Goal: Task Accomplishment & Management: Use online tool/utility

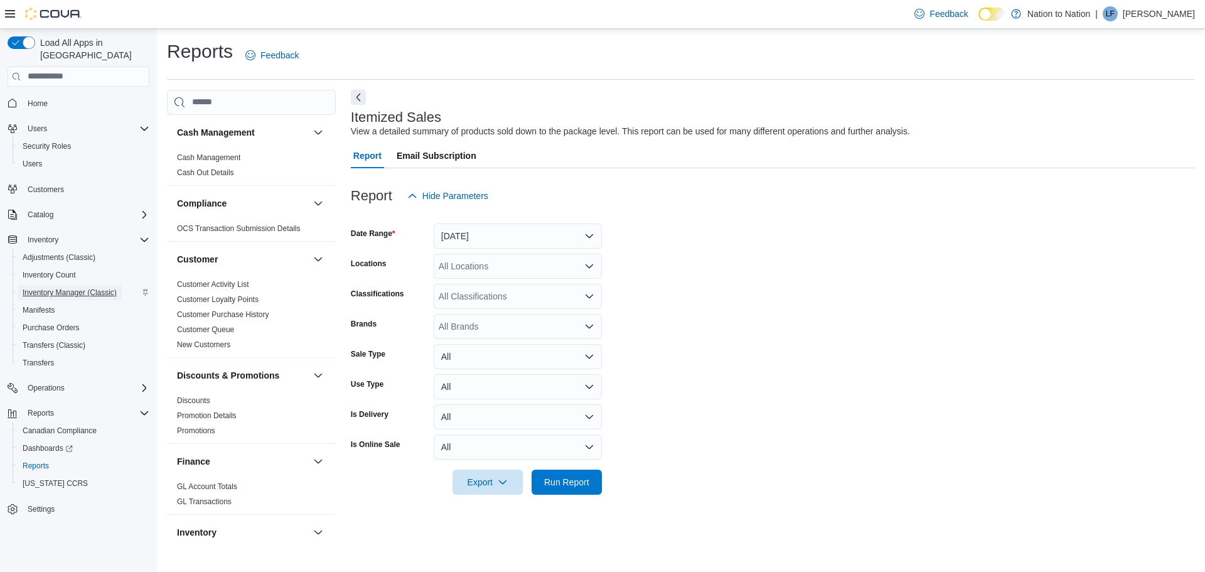
click at [47, 287] on span "Inventory Manager (Classic)" at bounding box center [70, 292] width 94 height 10
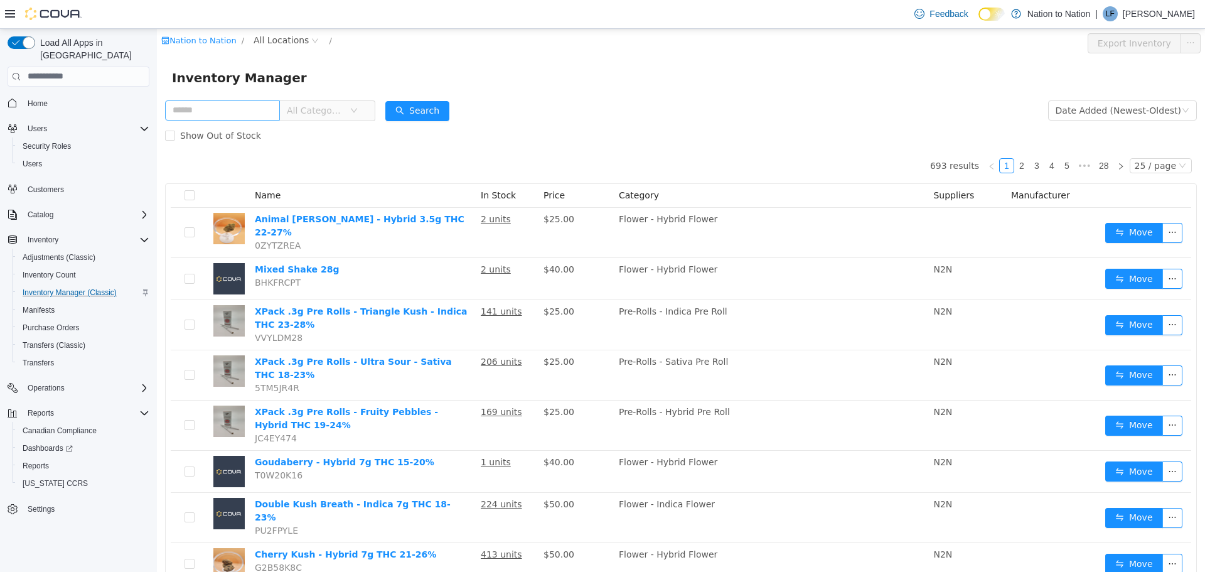
click at [254, 102] on input "text" at bounding box center [222, 110] width 115 height 20
type input "****"
click at [428, 104] on button "Search" at bounding box center [417, 110] width 64 height 20
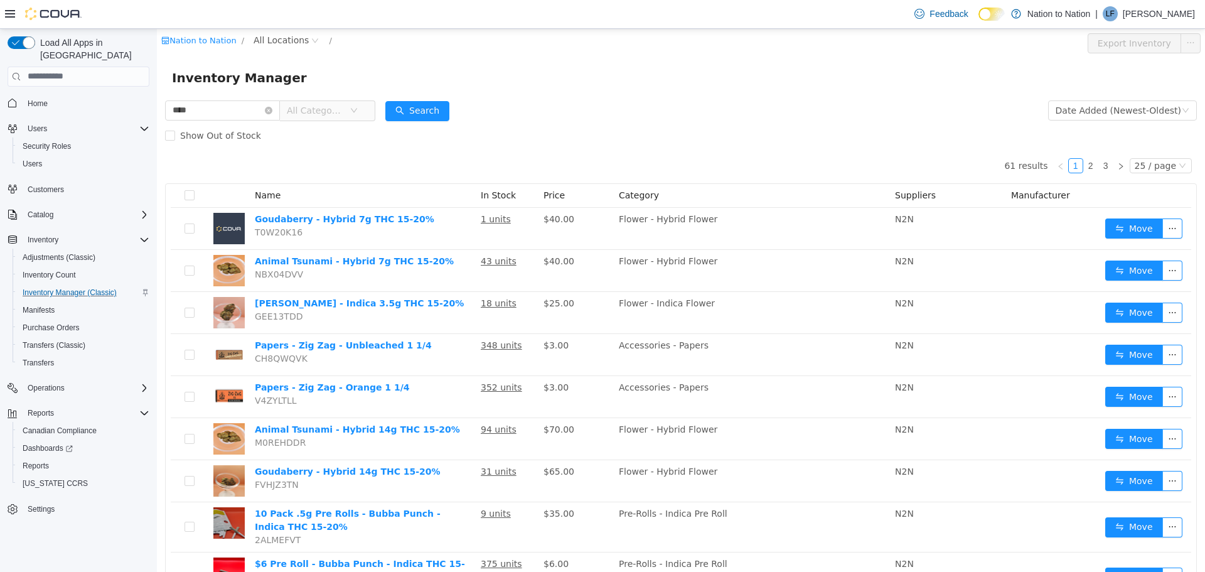
click at [358, 106] on icon "icon: down" at bounding box center [354, 110] width 8 height 8
type input "**"
click at [362, 222] on span "Edibles - Gummies" at bounding box center [376, 223] width 82 height 10
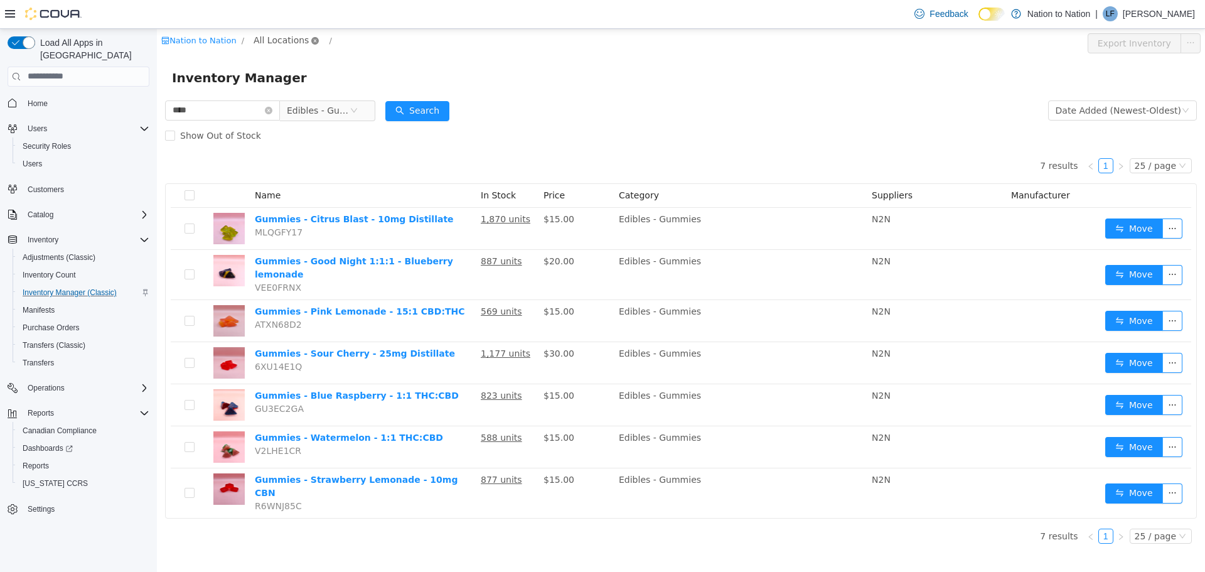
click at [311, 36] on icon "icon: close-circle" at bounding box center [315, 40] width 8 height 8
click at [279, 37] on span "All Locations" at bounding box center [281, 40] width 55 height 14
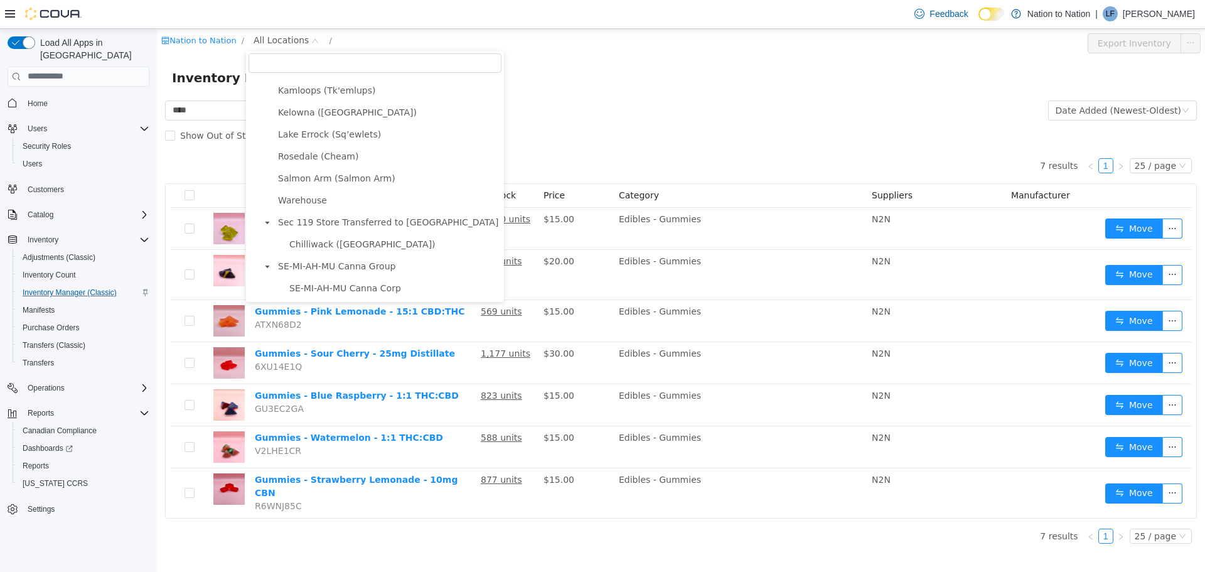
scroll to position [66, 0]
click at [327, 286] on span "SE-MI-AH-MU Canna Corp" at bounding box center [345, 287] width 112 height 10
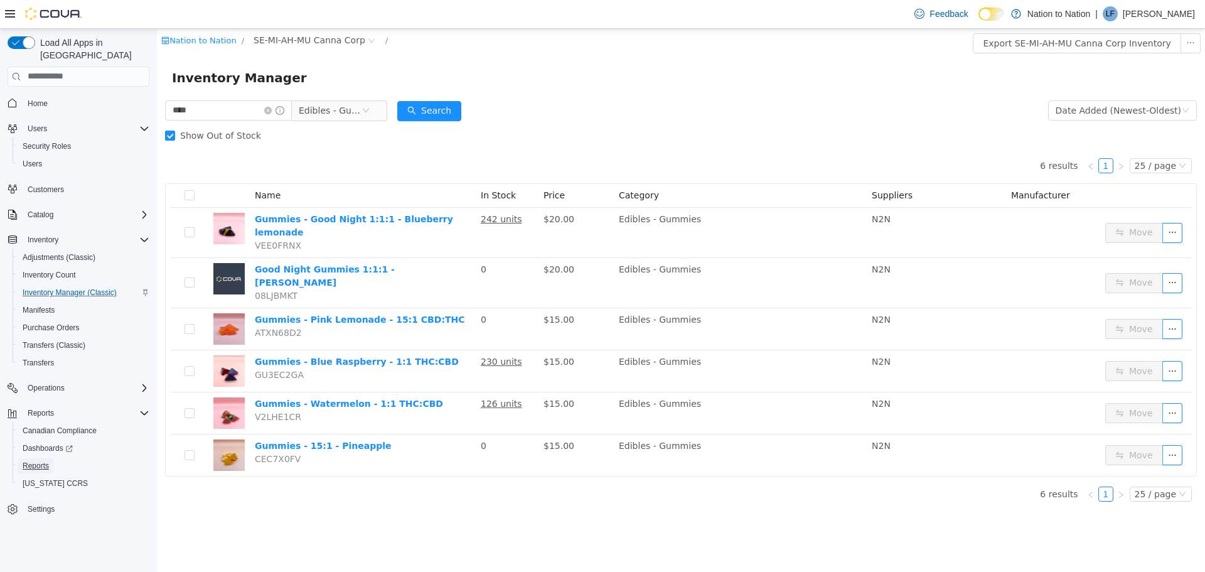
drag, startPoint x: 35, startPoint y: 450, endPoint x: 156, endPoint y: 252, distance: 232.0
click at [35, 461] on span "Reports" at bounding box center [36, 466] width 26 height 10
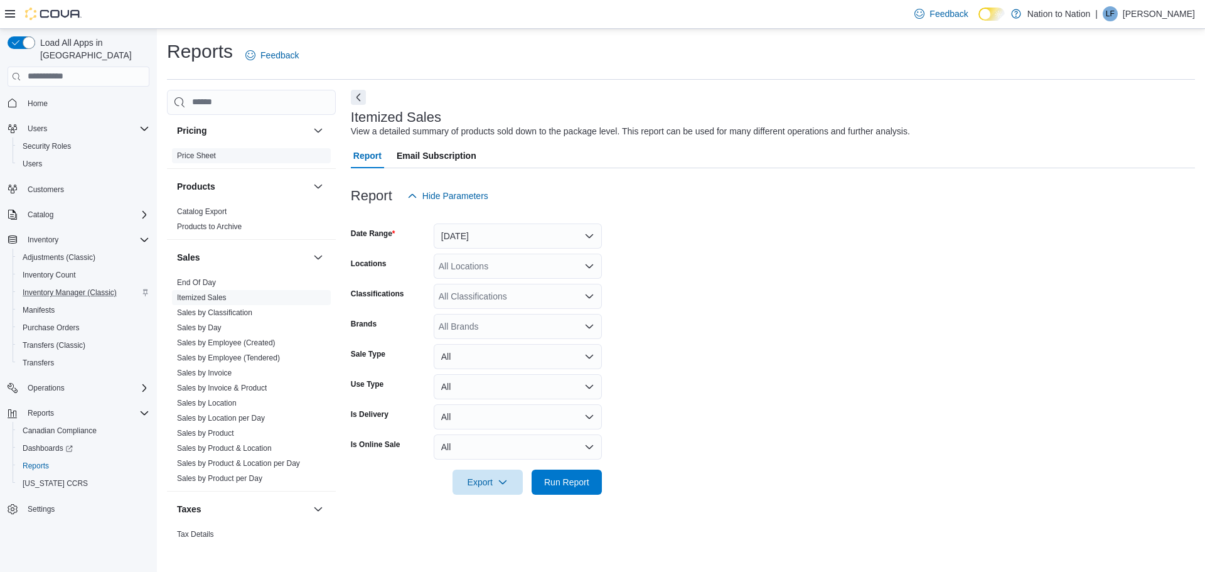
scroll to position [781, 0]
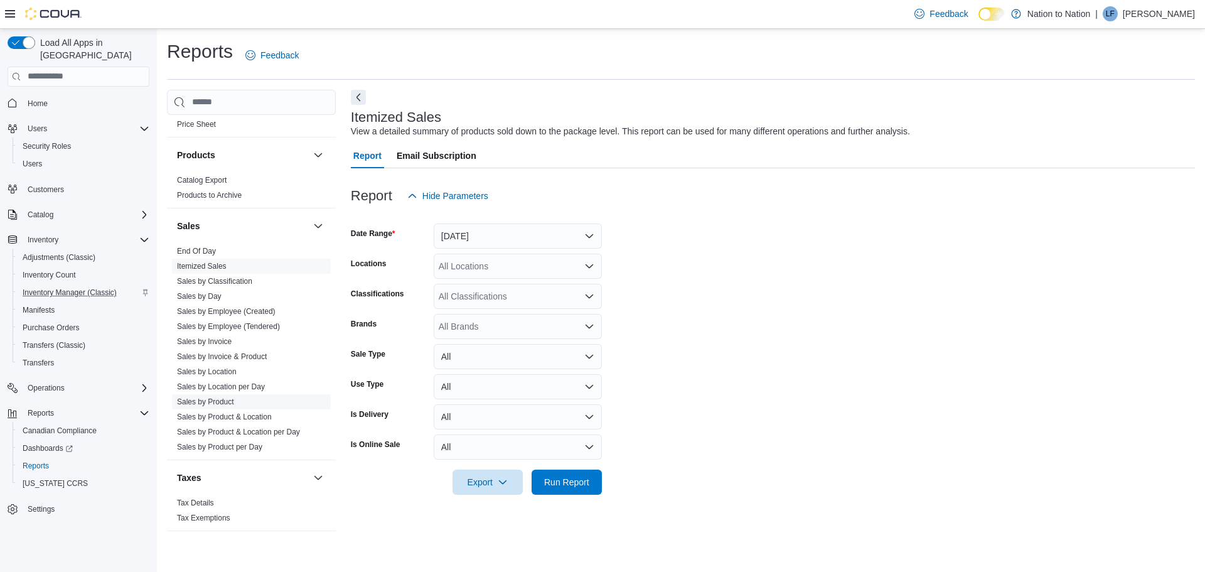
click at [203, 400] on link "Sales by Product" at bounding box center [205, 401] width 57 height 9
click at [584, 233] on button "[DATE]" at bounding box center [518, 235] width 168 height 25
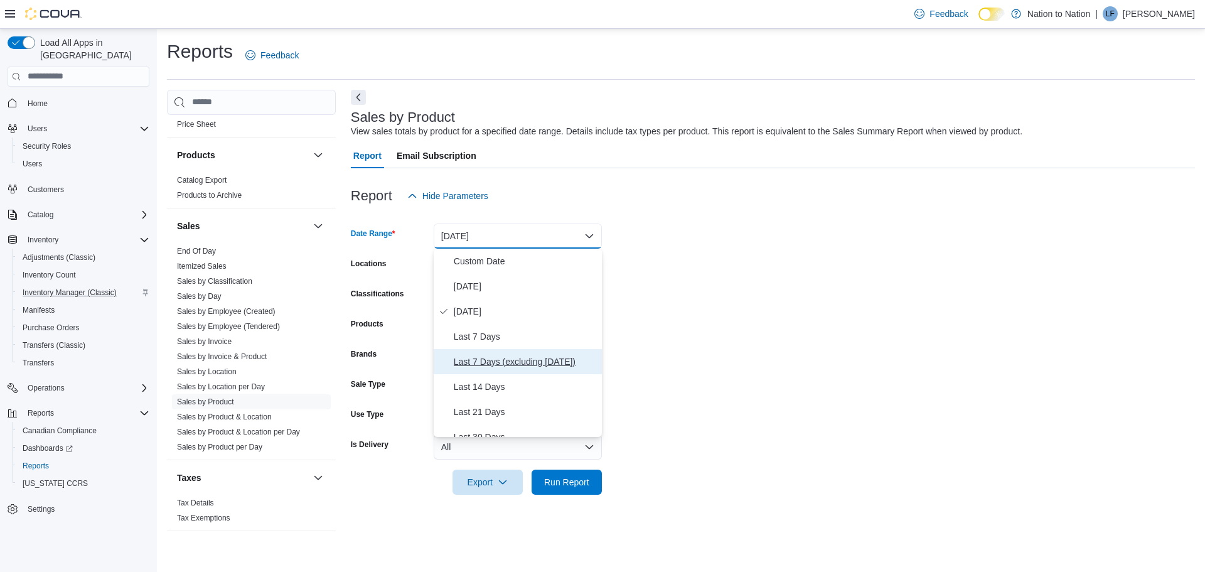
click at [481, 361] on span "Last 7 Days (excluding [DATE])" at bounding box center [525, 361] width 143 height 15
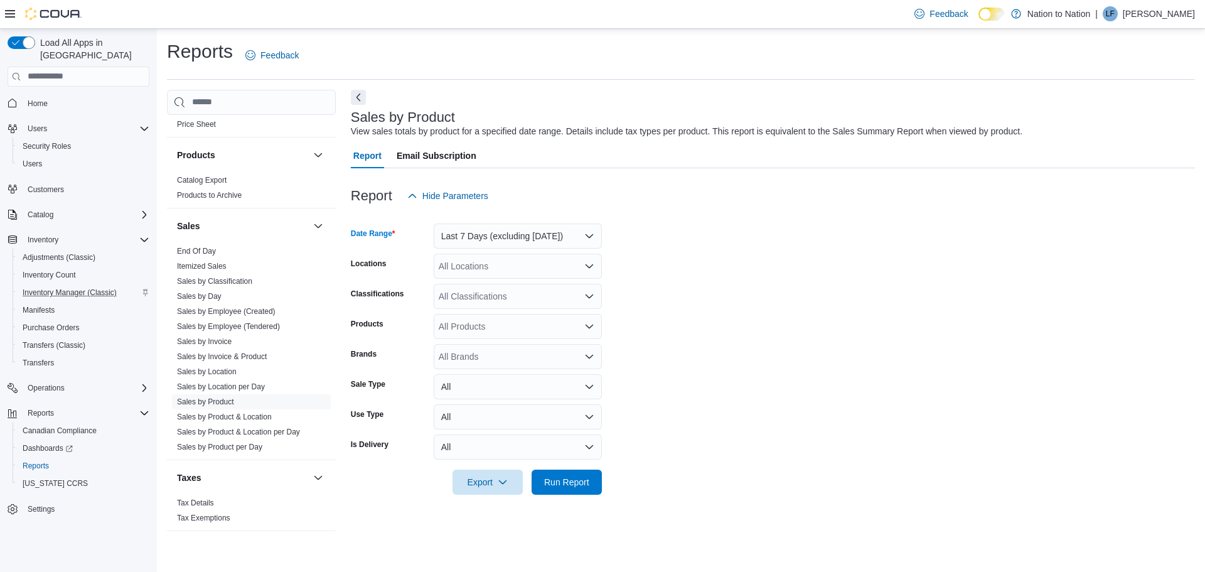
click at [588, 265] on icon "Open list of options" at bounding box center [589, 266] width 8 height 4
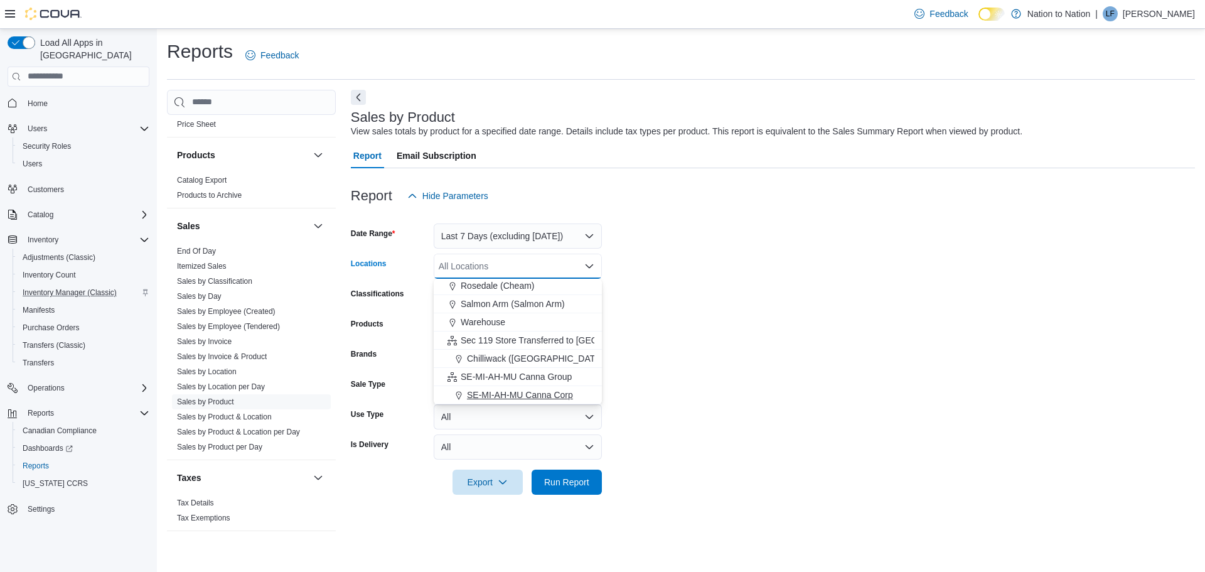
click at [507, 390] on span "SE-MI-AH-MU Canna Corp" at bounding box center [520, 394] width 106 height 13
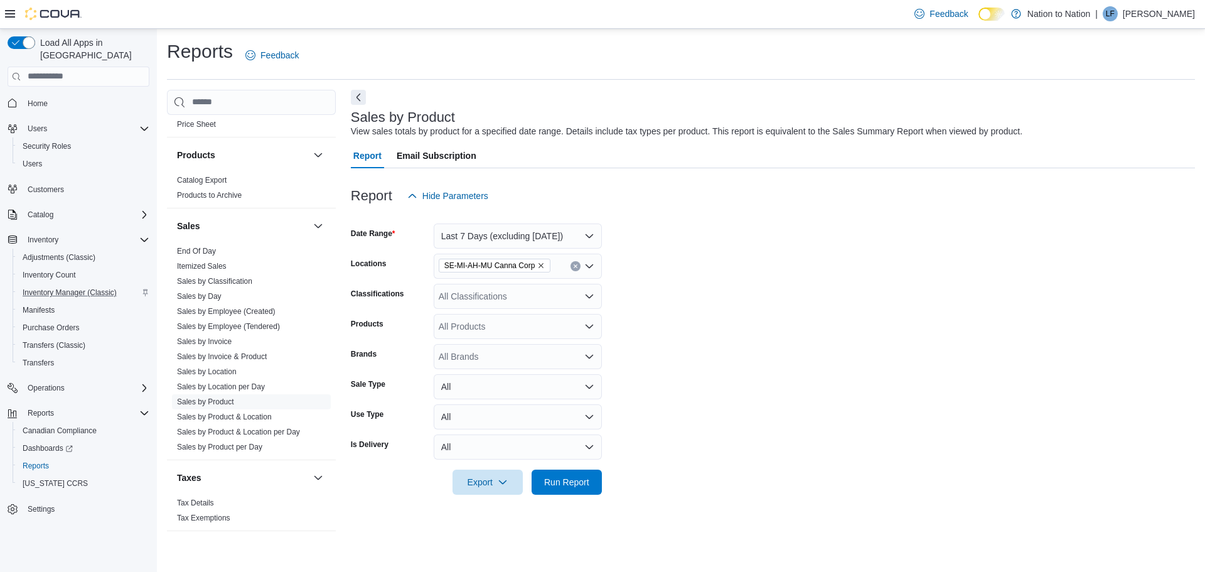
click at [732, 287] on form "Date Range Last 7 Days (excluding [DATE]) Locations SE-MI-AH-MU Canna Corp Clas…" at bounding box center [773, 351] width 844 height 286
click at [585, 324] on icon "Open list of options" at bounding box center [589, 326] width 8 height 4
click at [591, 294] on icon "Open list of options" at bounding box center [589, 296] width 10 height 10
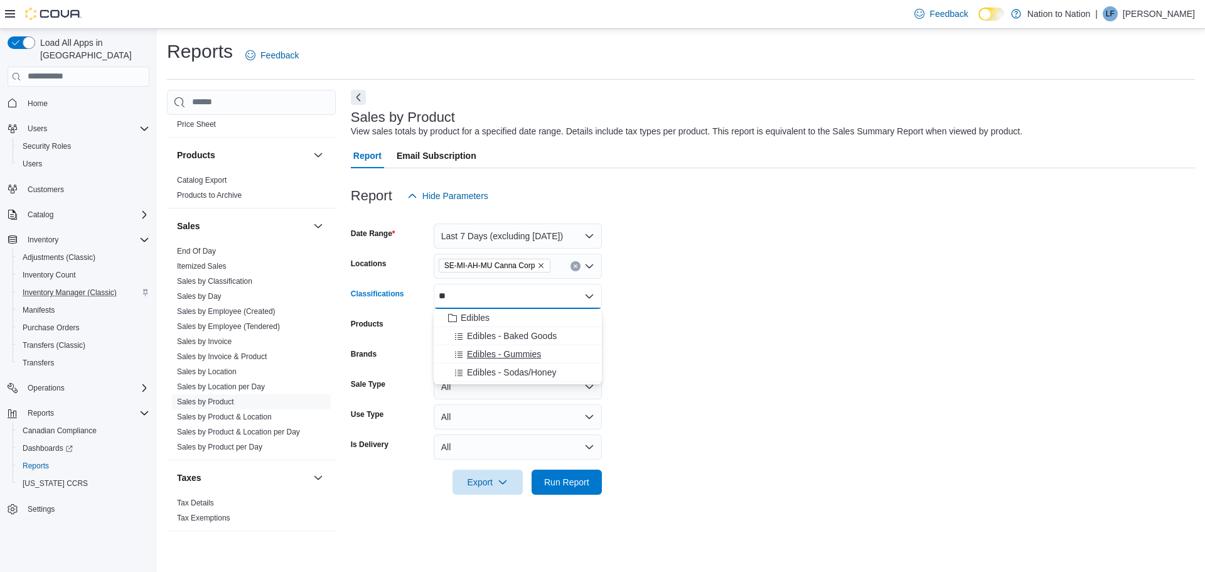
type input "**"
click at [515, 355] on span "Edibles - Gummies" at bounding box center [504, 354] width 74 height 13
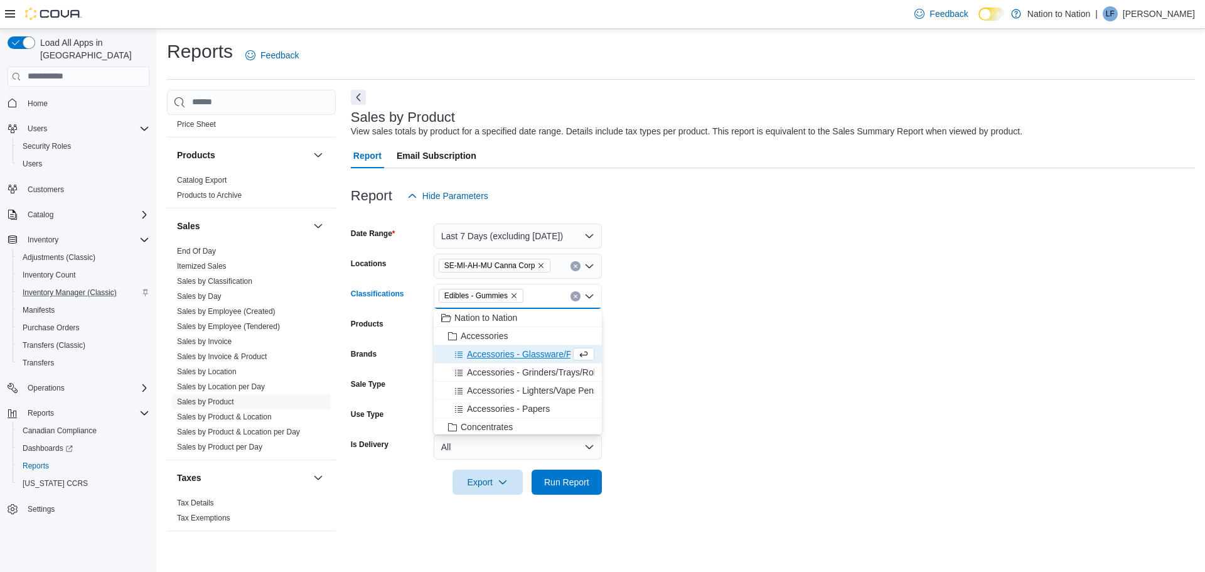
drag, startPoint x: 717, startPoint y: 321, endPoint x: 661, endPoint y: 311, distance: 56.2
click at [717, 321] on form "Date Range Last 7 Days (excluding [DATE]) Locations SE-MI-AH-MU Canna Corp Clas…" at bounding box center [773, 351] width 844 height 286
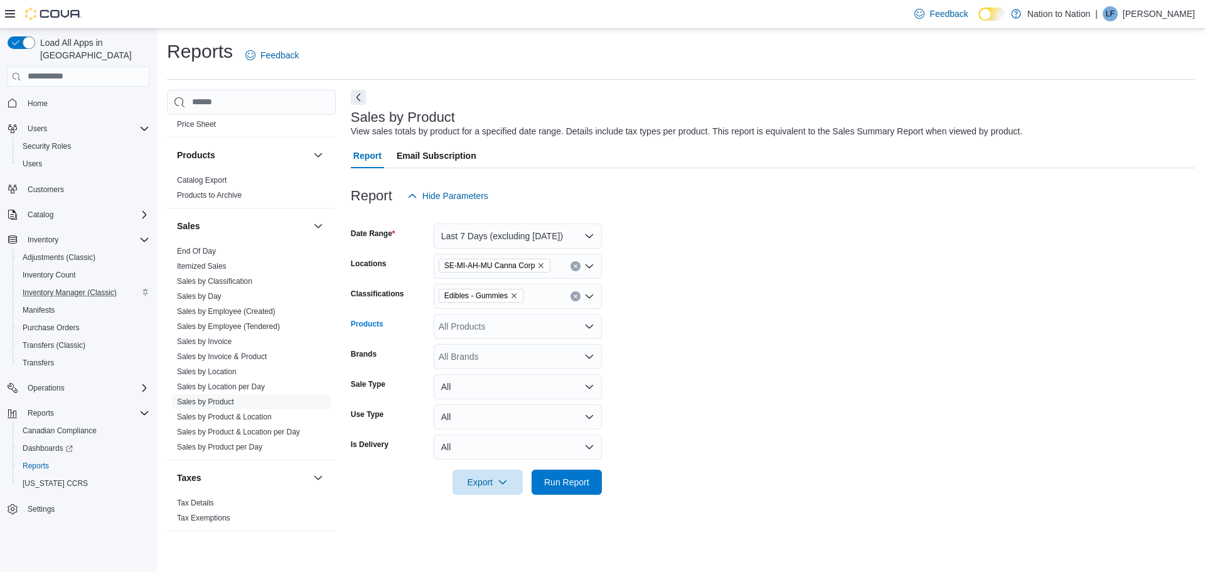
click at [590, 326] on icon "Open list of options" at bounding box center [589, 326] width 8 height 4
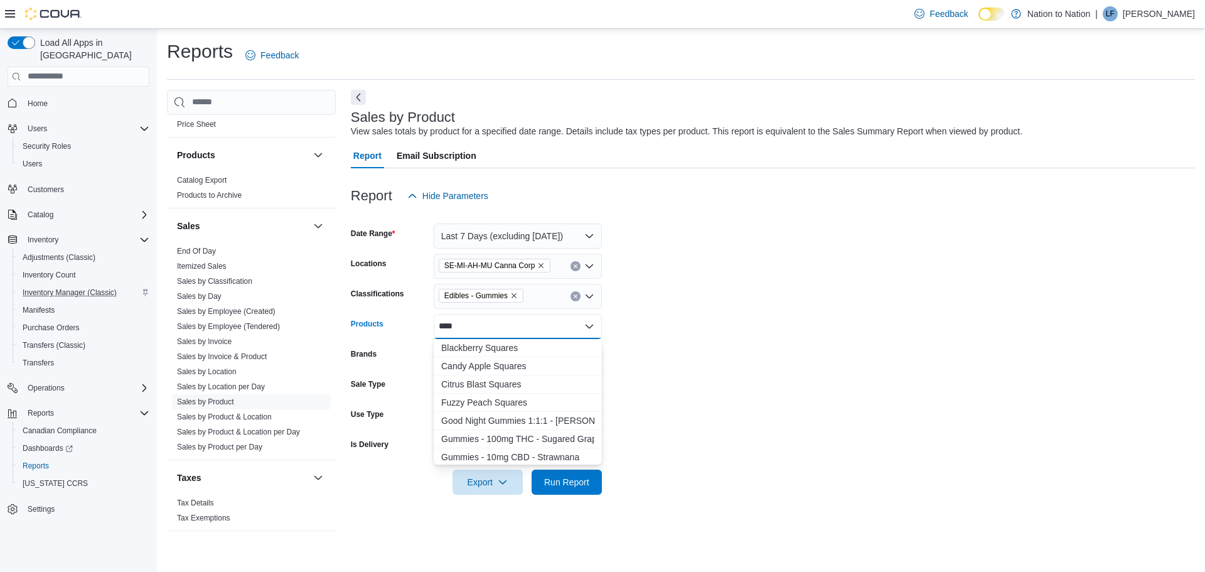
click at [535, 326] on div "****" at bounding box center [518, 326] width 168 height 25
drag, startPoint x: 513, startPoint y: 334, endPoint x: 424, endPoint y: 322, distance: 90.5
click at [424, 322] on div "Products ****" at bounding box center [476, 326] width 251 height 25
click at [776, 330] on form "Date Range Last 7 Days (excluding [DATE]) Locations SE-MI-AH-MU Canna Corp Clas…" at bounding box center [773, 351] width 844 height 286
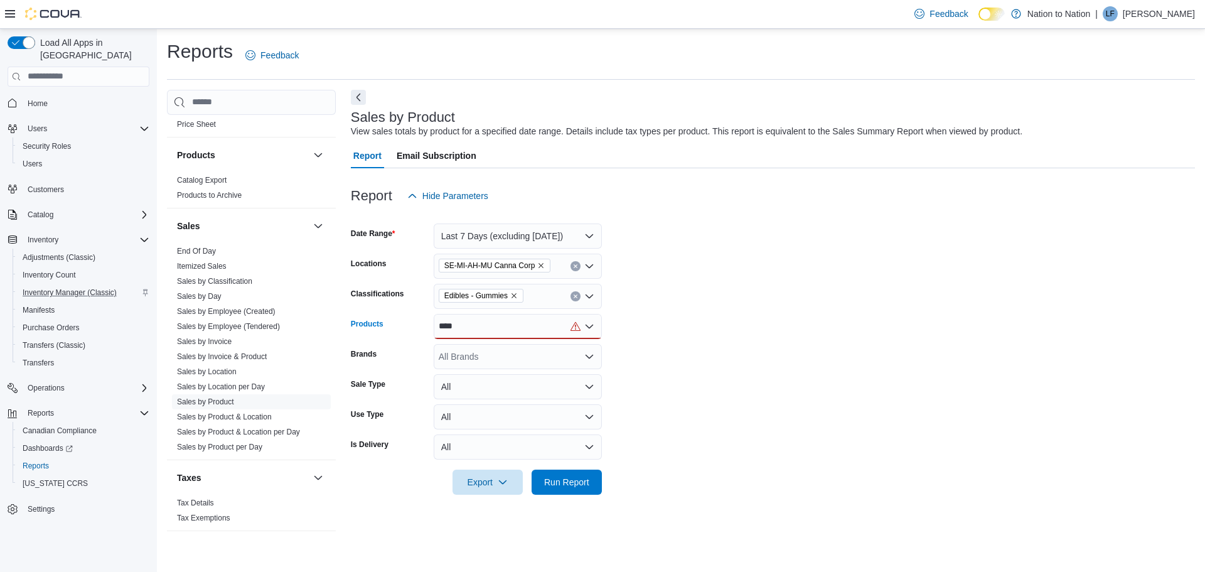
click at [521, 323] on div "****" at bounding box center [518, 326] width 168 height 25
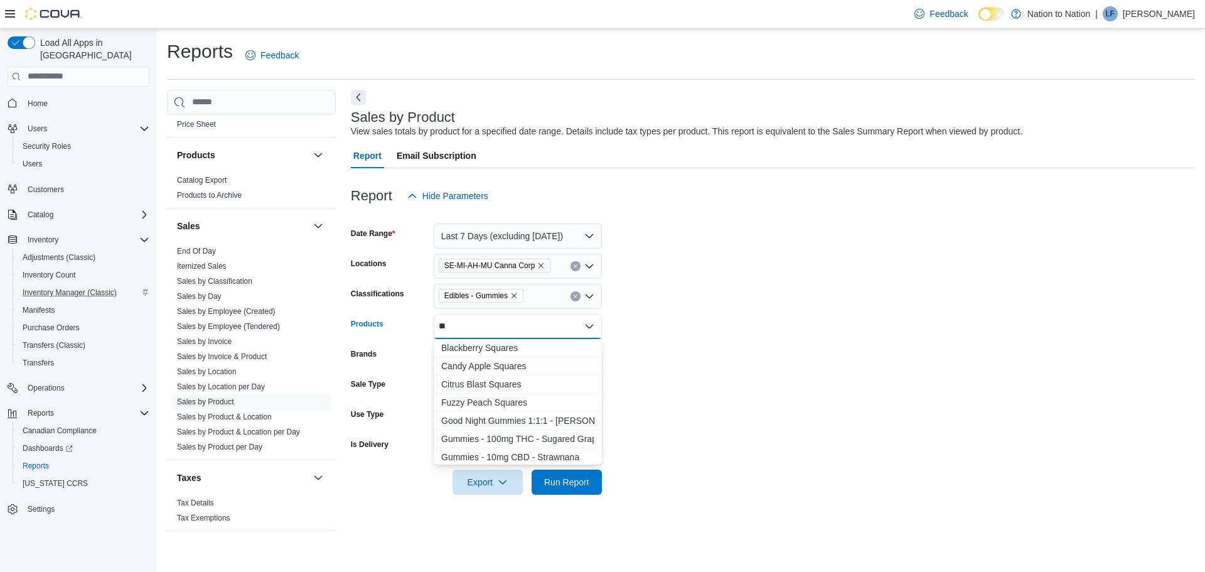
type input "*"
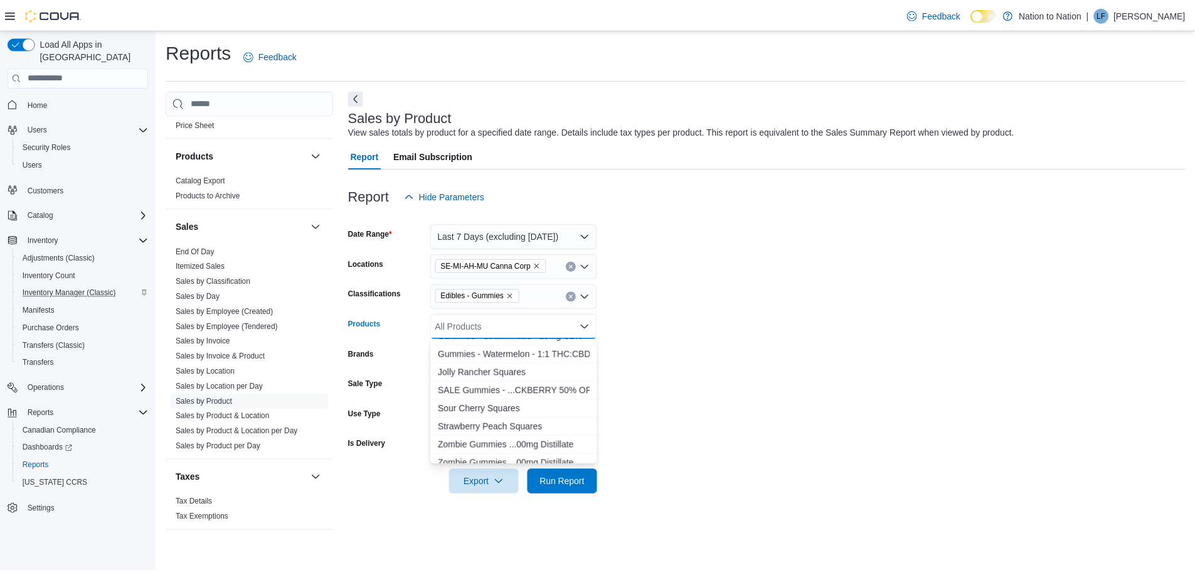
scroll to position [584, 0]
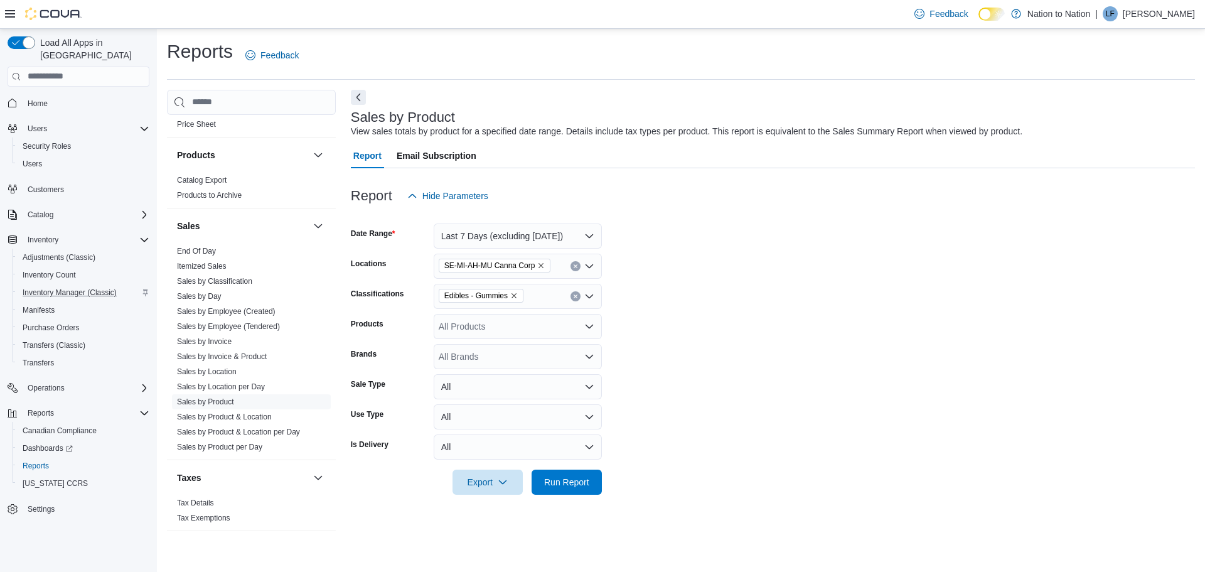
click at [675, 359] on form "Date Range Last 7 Days (excluding [DATE]) Locations SE-MI-AH-MU Canna Corp Clas…" at bounding box center [773, 351] width 844 height 286
click at [556, 479] on span "Run Report" at bounding box center [566, 481] width 45 height 13
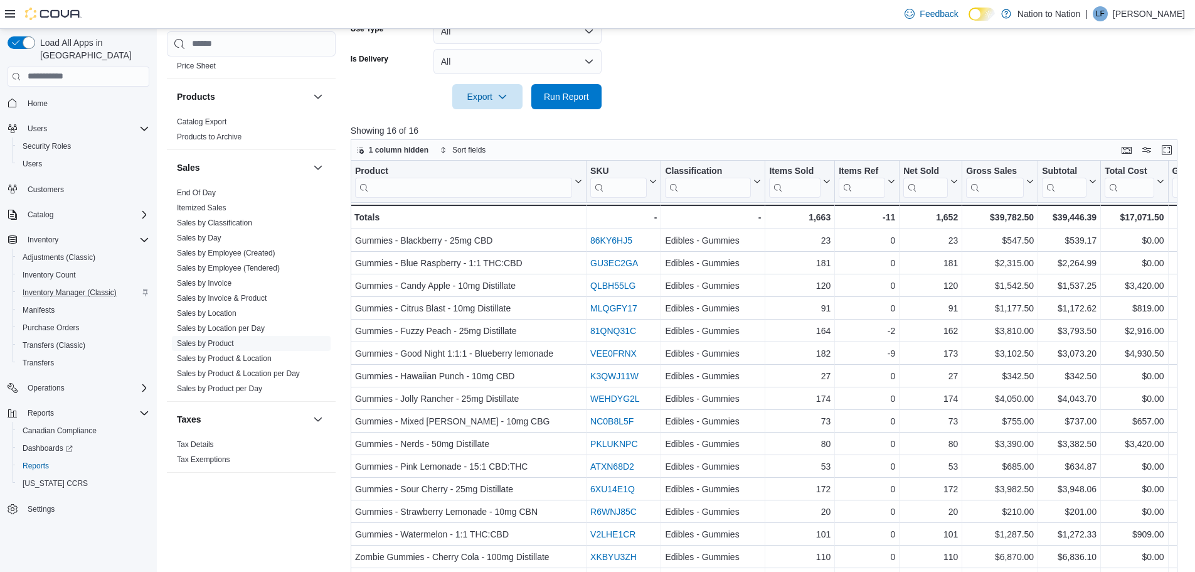
scroll to position [420, 0]
